Goal: Task Accomplishment & Management: Use online tool/utility

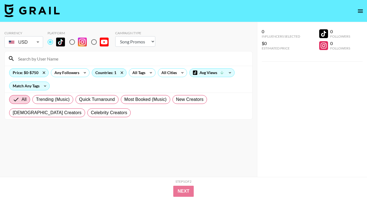
select select "Song"
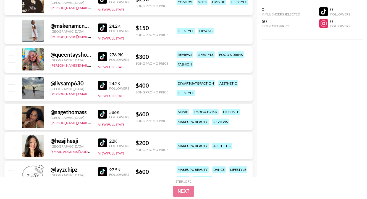
click at [361, 104] on div "0 Influencers Selected $0 Estimated Price 0 Followers 0 Followers" at bounding box center [312, 88] width 110 height 177
click at [362, 56] on div "0 Influencers Selected $0 Estimated Price 0 Followers 0 Followers" at bounding box center [312, 88] width 110 height 177
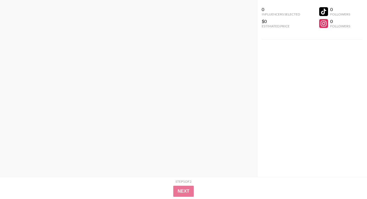
scroll to position [0, 0]
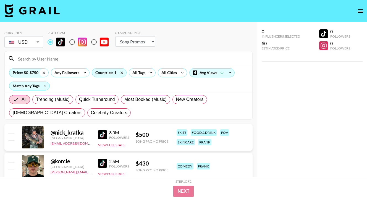
click at [44, 72] on icon at bounding box center [43, 72] width 9 height 8
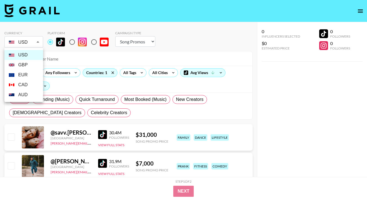
click at [29, 67] on li "GBP" at bounding box center [23, 65] width 39 height 10
type input "GBP"
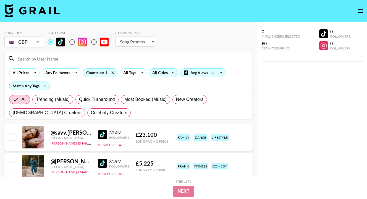
click at [165, 73] on div "All Cities" at bounding box center [159, 72] width 20 height 8
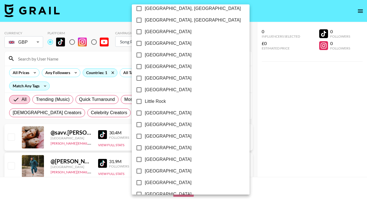
scroll to position [298, 0]
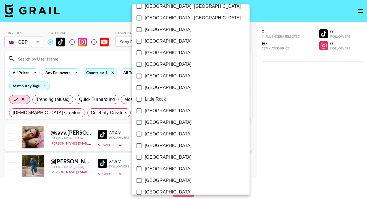
click at [155, 111] on span "[GEOGRAPHIC_DATA]" at bounding box center [168, 110] width 47 height 7
click at [145, 111] on input "[GEOGRAPHIC_DATA]" at bounding box center [139, 111] width 12 height 12
checkbox input "true"
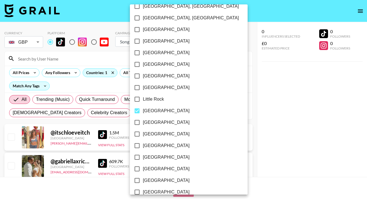
click at [290, 109] on div at bounding box center [183, 99] width 367 height 199
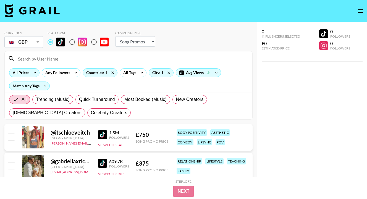
click at [36, 72] on icon at bounding box center [34, 72] width 9 height 8
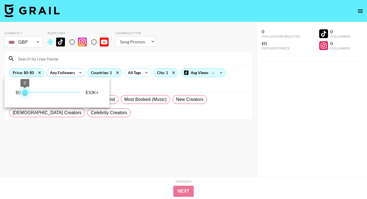
type input "250"
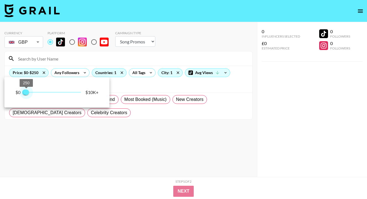
drag, startPoint x: 81, startPoint y: 93, endPoint x: 27, endPoint y: 91, distance: 54.2
click at [27, 91] on span "250" at bounding box center [26, 92] width 6 height 6
click at [140, 89] on div at bounding box center [183, 99] width 367 height 199
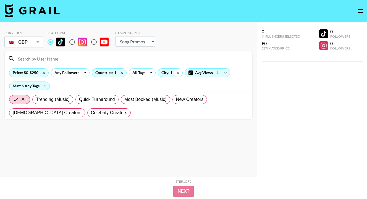
click at [179, 73] on icon at bounding box center [177, 72] width 9 height 8
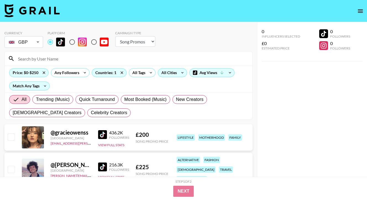
click at [277, 102] on div "0 Influencers Selected £0 Estimated Price 0 Followers 0 Followers" at bounding box center [312, 110] width 110 height 177
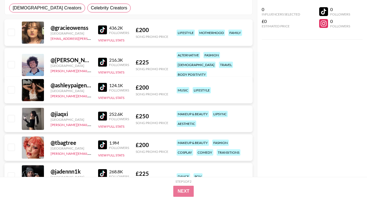
scroll to position [110, 0]
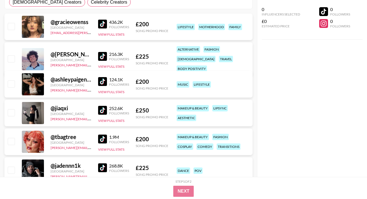
click at [100, 23] on img at bounding box center [102, 24] width 9 height 9
click at [103, 80] on img at bounding box center [102, 81] width 9 height 9
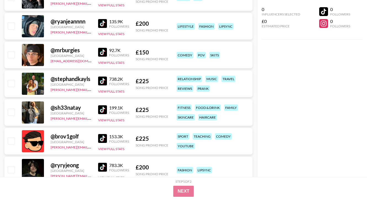
scroll to position [287, 0]
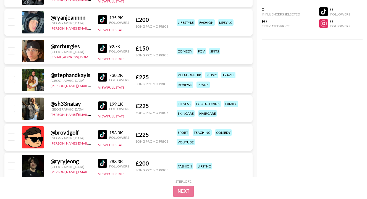
click at [107, 104] on img at bounding box center [102, 105] width 9 height 9
click at [357, 116] on div "0 Influencers Selected £0 Estimated Price 0 Followers 0 Followers" at bounding box center [312, 88] width 110 height 177
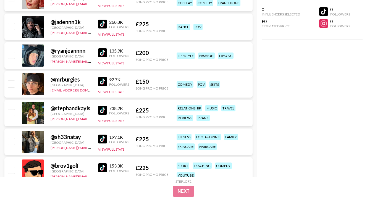
scroll to position [0, 0]
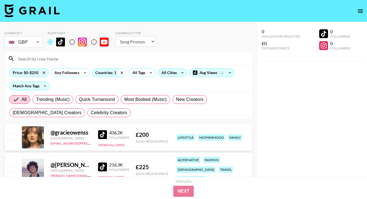
click at [117, 73] on icon at bounding box center [121, 72] width 9 height 8
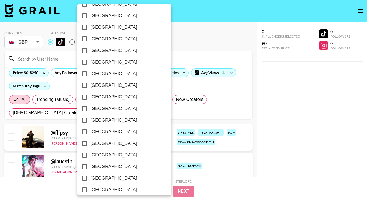
scroll to position [445, 0]
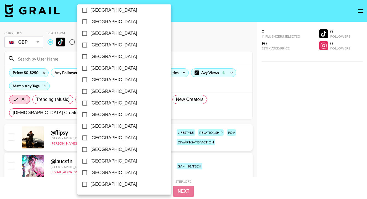
click at [109, 161] on span "[GEOGRAPHIC_DATA]" at bounding box center [113, 161] width 47 height 7
click at [90, 161] on input "[GEOGRAPHIC_DATA]" at bounding box center [85, 161] width 12 height 12
checkbox input "true"
click at [198, 118] on div at bounding box center [183, 99] width 367 height 199
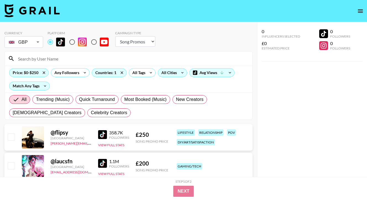
click at [174, 74] on div "All Cities" at bounding box center [168, 72] width 20 height 8
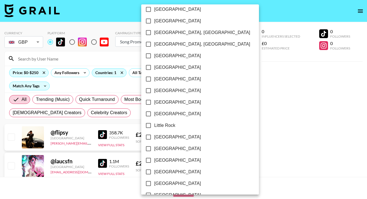
scroll to position [298, 0]
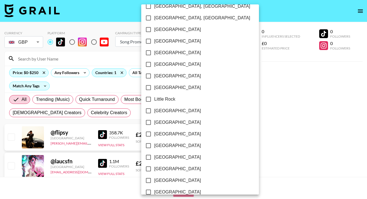
click at [163, 112] on span "[GEOGRAPHIC_DATA]" at bounding box center [177, 110] width 47 height 7
click at [154, 112] on input "[GEOGRAPHIC_DATA]" at bounding box center [148, 111] width 12 height 12
checkbox input "true"
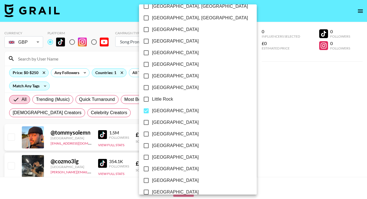
click at [273, 111] on div at bounding box center [183, 99] width 367 height 199
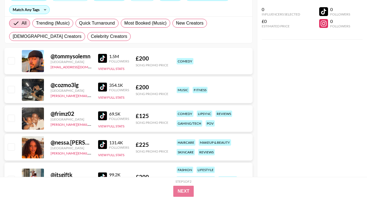
scroll to position [77, 0]
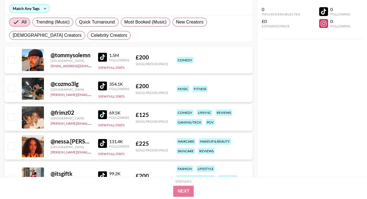
click at [104, 115] on img at bounding box center [102, 114] width 9 height 9
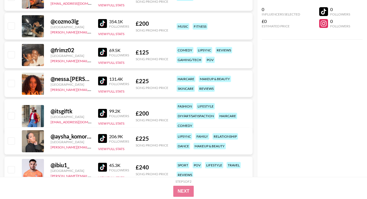
scroll to position [144, 0]
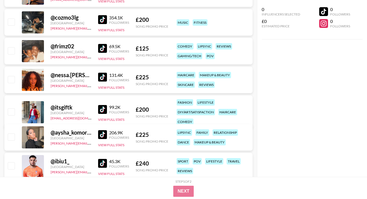
click at [104, 78] on img at bounding box center [102, 77] width 9 height 9
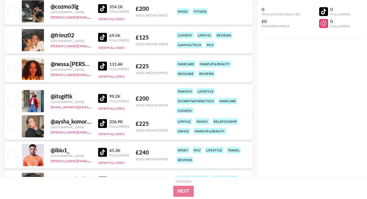
click at [101, 97] on img at bounding box center [102, 98] width 9 height 9
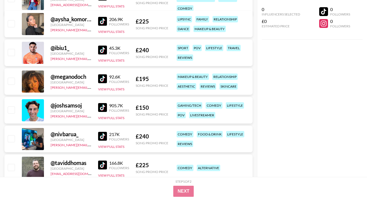
scroll to position [265, 0]
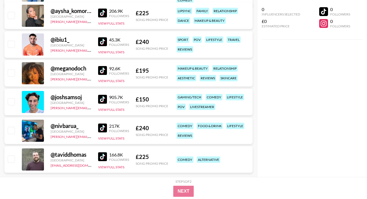
click at [102, 67] on img at bounding box center [102, 70] width 9 height 9
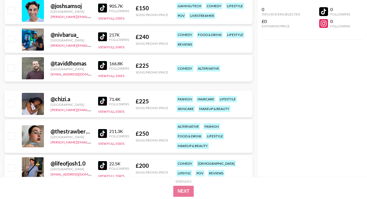
scroll to position [364, 0]
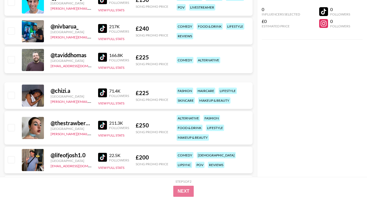
click at [101, 94] on img at bounding box center [102, 92] width 9 height 9
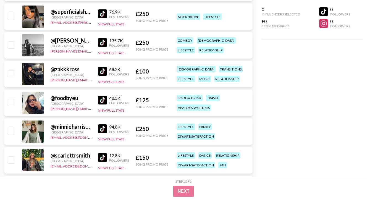
scroll to position [651, 0]
click at [103, 98] on img at bounding box center [102, 99] width 9 height 9
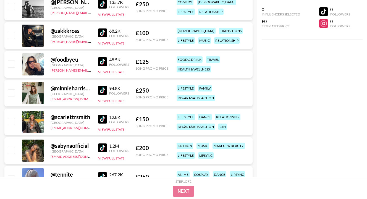
scroll to position [696, 0]
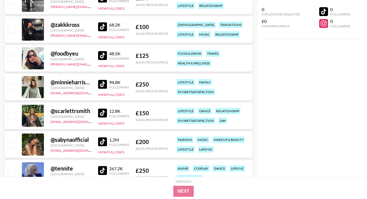
click at [105, 84] on img at bounding box center [102, 84] width 9 height 9
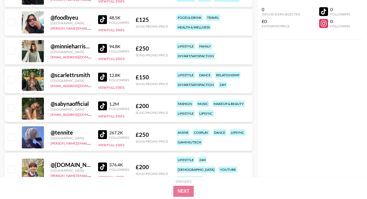
scroll to position [740, 0]
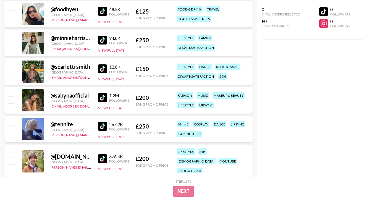
click at [101, 67] on img at bounding box center [102, 68] width 9 height 9
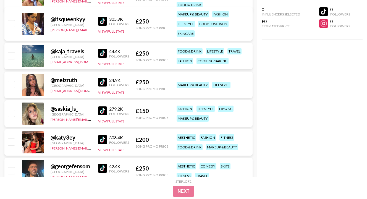
scroll to position [916, 0]
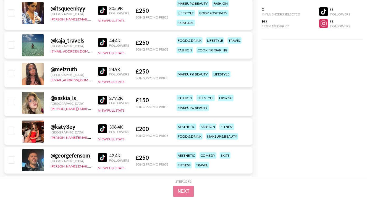
click at [101, 70] on img at bounding box center [102, 71] width 9 height 9
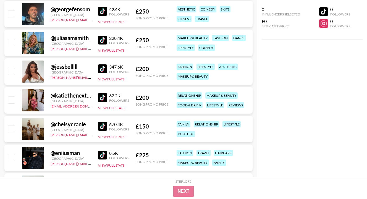
scroll to position [1071, 0]
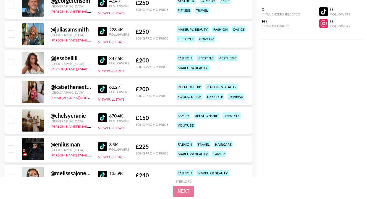
click at [104, 86] on img at bounding box center [102, 88] width 9 height 9
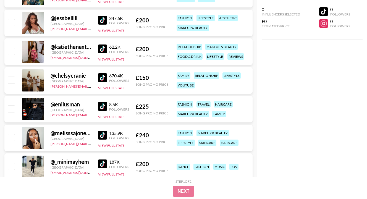
scroll to position [1115, 0]
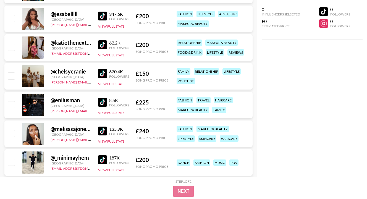
click at [107, 100] on link at bounding box center [103, 102] width 11 height 9
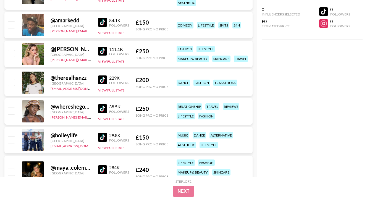
scroll to position [1380, 0]
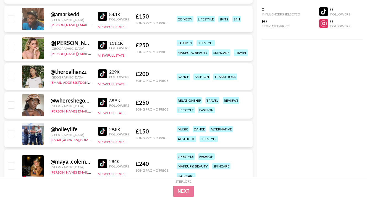
click at [106, 101] on img at bounding box center [102, 102] width 9 height 9
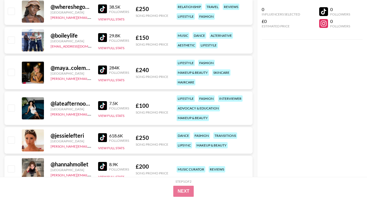
scroll to position [1479, 0]
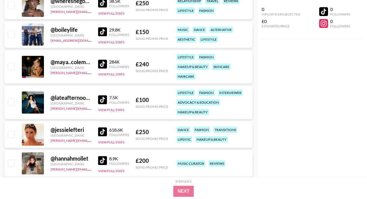
click at [106, 98] on img at bounding box center [102, 99] width 9 height 9
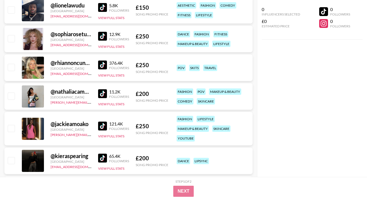
scroll to position [1667, 0]
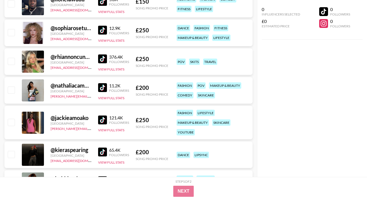
click at [105, 86] on img at bounding box center [102, 87] width 9 height 9
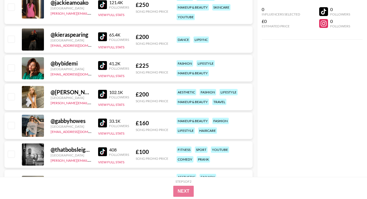
scroll to position [1789, 0]
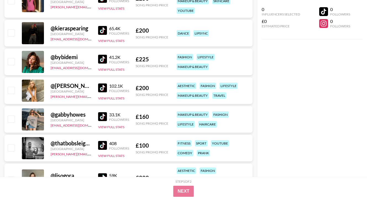
click at [104, 58] on img at bounding box center [102, 59] width 9 height 9
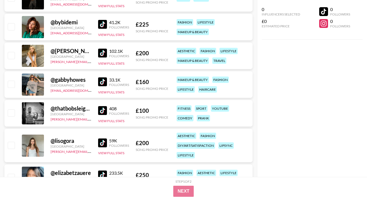
scroll to position [1833, 0]
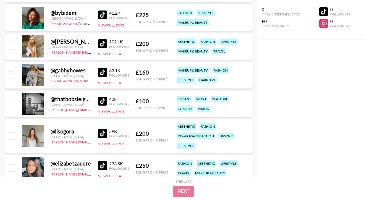
click at [102, 73] on img at bounding box center [102, 72] width 9 height 9
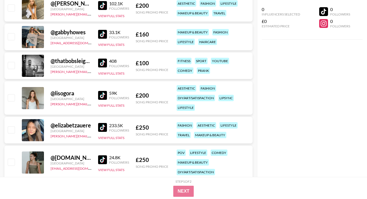
scroll to position [1888, 0]
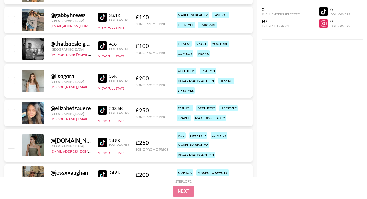
click at [104, 75] on img at bounding box center [102, 78] width 9 height 9
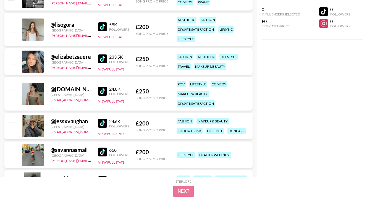
scroll to position [1943, 0]
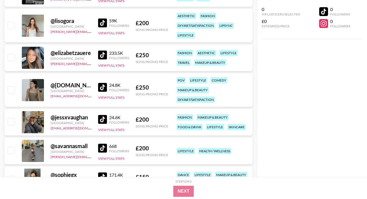
click at [104, 85] on img at bounding box center [102, 87] width 9 height 9
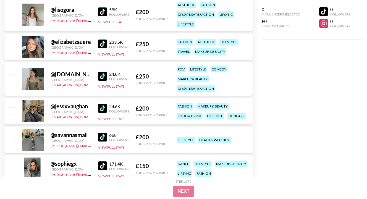
scroll to position [1965, 0]
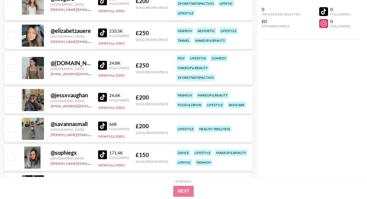
click at [103, 95] on img at bounding box center [102, 97] width 9 height 9
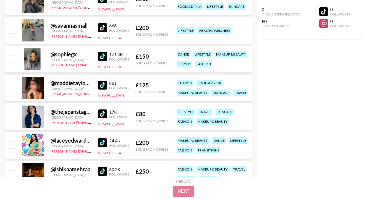
scroll to position [2065, 0]
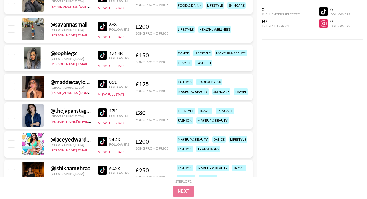
click at [111, 114] on div "Followers" at bounding box center [119, 115] width 20 height 4
click at [104, 113] on img at bounding box center [102, 112] width 9 height 9
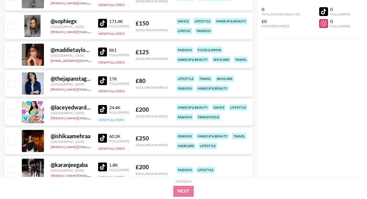
scroll to position [2098, 0]
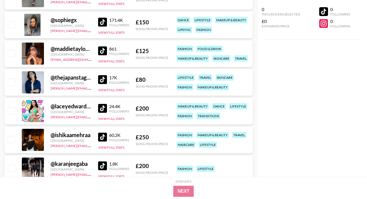
click at [102, 108] on img at bounding box center [102, 108] width 9 height 9
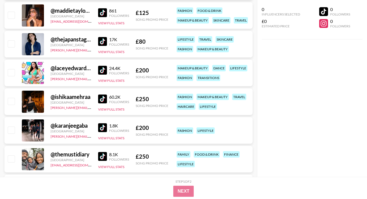
scroll to position [2142, 0]
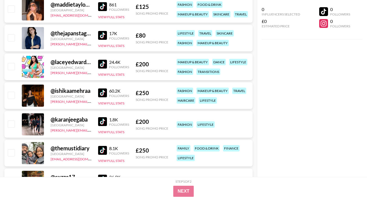
click at [105, 93] on img at bounding box center [102, 92] width 9 height 9
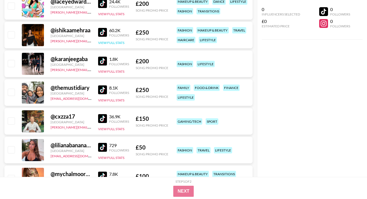
scroll to position [2208, 0]
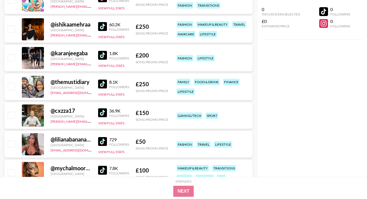
click at [103, 85] on img at bounding box center [102, 83] width 9 height 9
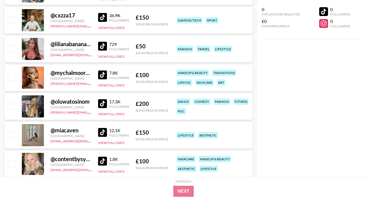
scroll to position [2307, 0]
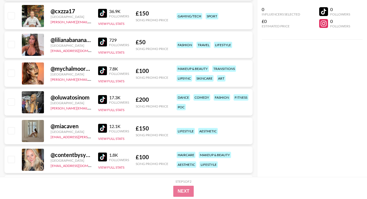
click at [105, 98] on img at bounding box center [102, 99] width 9 height 9
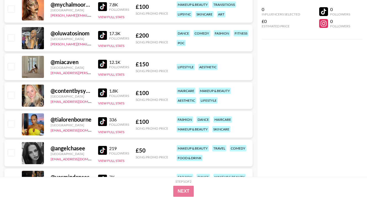
scroll to position [2374, 0]
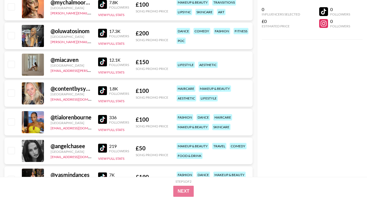
click at [103, 63] on img at bounding box center [102, 61] width 9 height 9
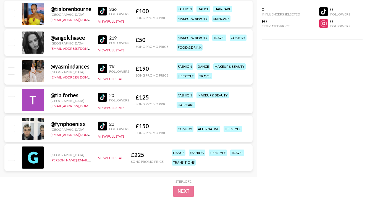
scroll to position [2484, 0]
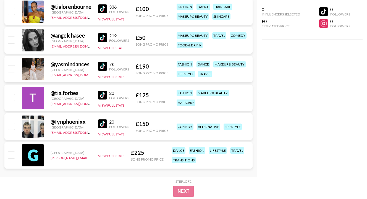
click at [96, 62] on div "@ yasmindances [GEOGRAPHIC_DATA] [EMAIL_ADDRESS][DOMAIN_NAME] 7K Followers View…" at bounding box center [128, 69] width 248 height 26
click at [102, 62] on img at bounding box center [102, 66] width 9 height 9
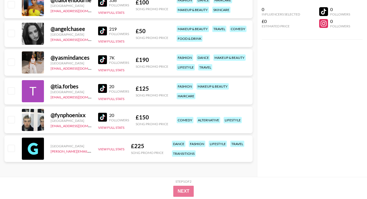
scroll to position [2491, 0]
